Goal: Task Accomplishment & Management: Manage account settings

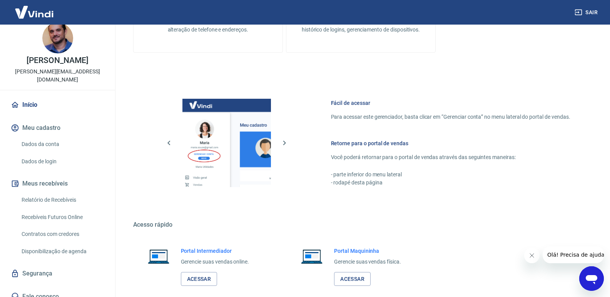
scroll to position [382, 0]
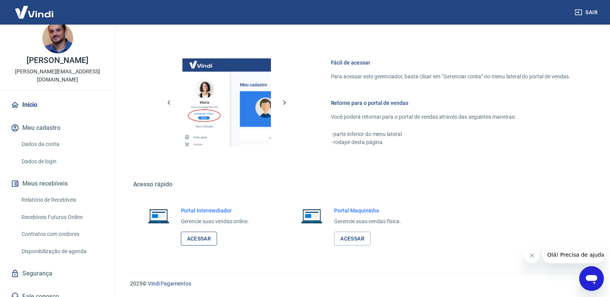
click at [194, 240] on link "Acessar" at bounding box center [199, 239] width 37 height 14
